Goal: Information Seeking & Learning: Learn about a topic

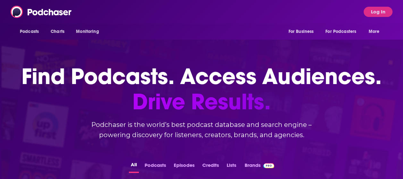
click at [370, 13] on button "Log In" at bounding box center [377, 12] width 29 height 10
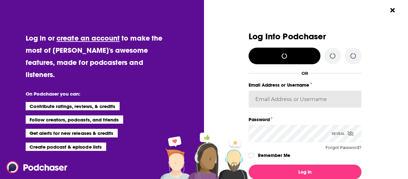
click at [278, 94] on input "Email Address or Username" at bounding box center [304, 99] width 113 height 17
type input "[PERSON_NAME][EMAIL_ADDRESS][PERSON_NAME][DOMAIN_NAME]"
click at [249, 156] on icon "Dialog" at bounding box center [251, 155] width 4 height 3
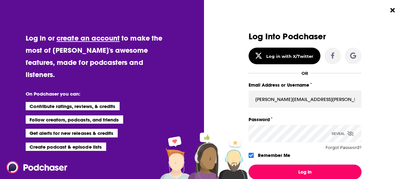
click at [295, 175] on button "Log In" at bounding box center [304, 172] width 113 height 15
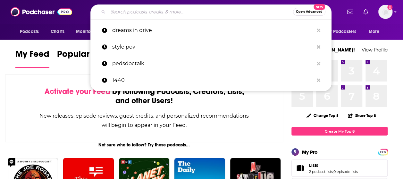
click at [174, 8] on input "Search podcasts, credits, & more..." at bounding box center [200, 12] width 185 height 10
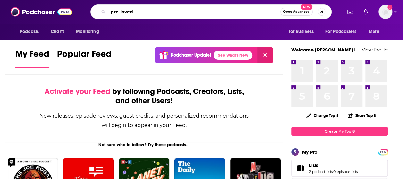
type input "pre-loved"
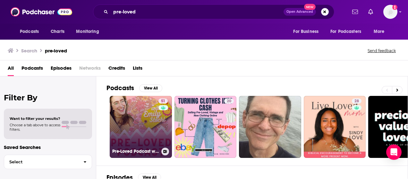
click at [160, 111] on div "51" at bounding box center [163, 123] width 11 height 49
